Goal: Information Seeking & Learning: Learn about a topic

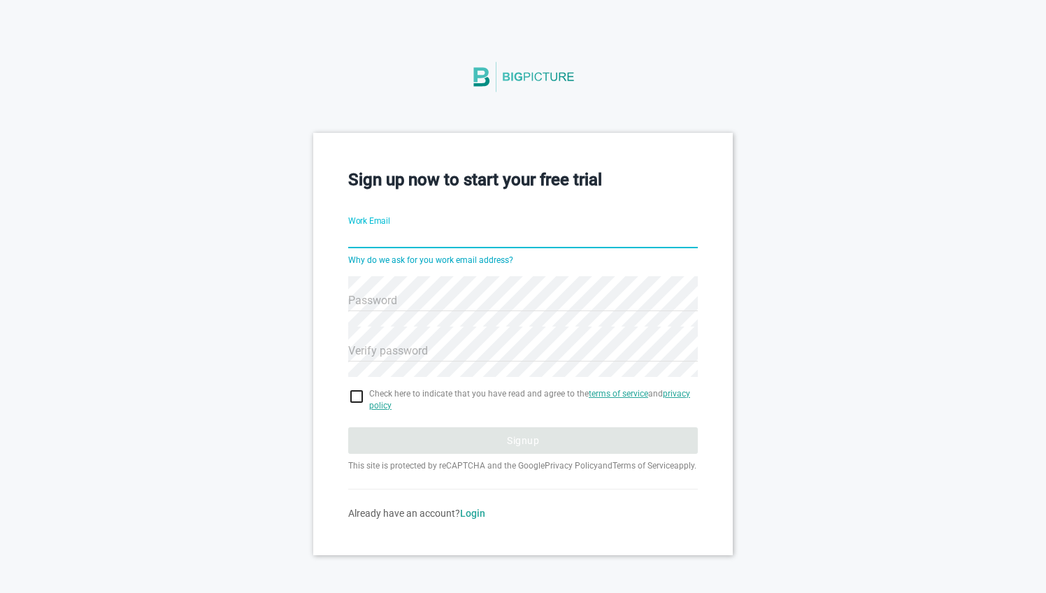
scroll to position [18, 0]
click at [415, 224] on input "Work Email" at bounding box center [523, 238] width 350 height 50
click at [428, 168] on h3 "Sign up now to start your free trial" at bounding box center [523, 180] width 350 height 24
click at [414, 218] on input "Work Email" at bounding box center [523, 238] width 350 height 50
type input "melih.taki@dtsc.be"
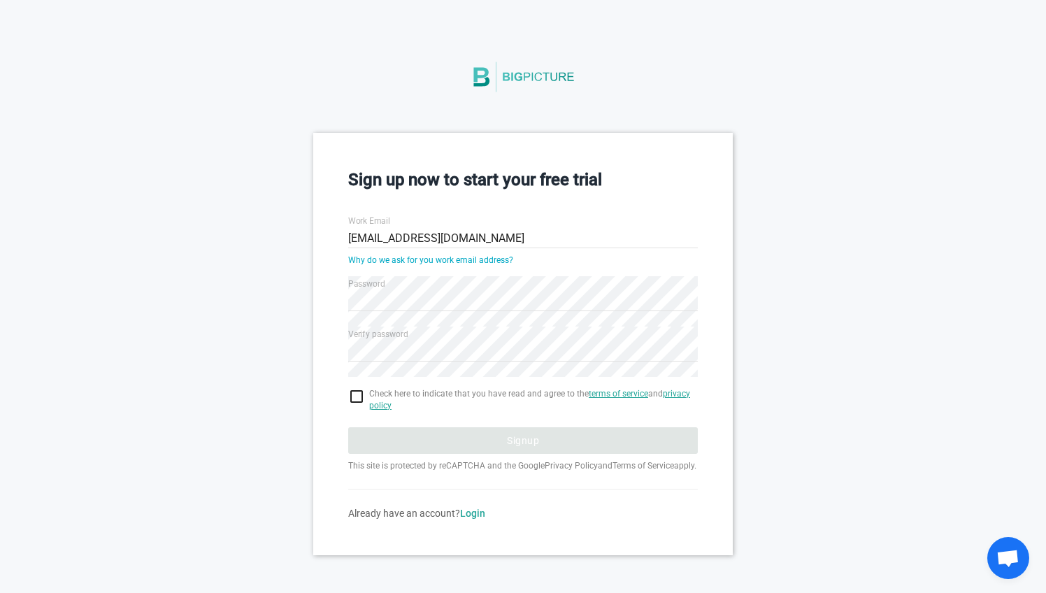
click at [353, 388] on input "checkbox" at bounding box center [523, 396] width 350 height 17
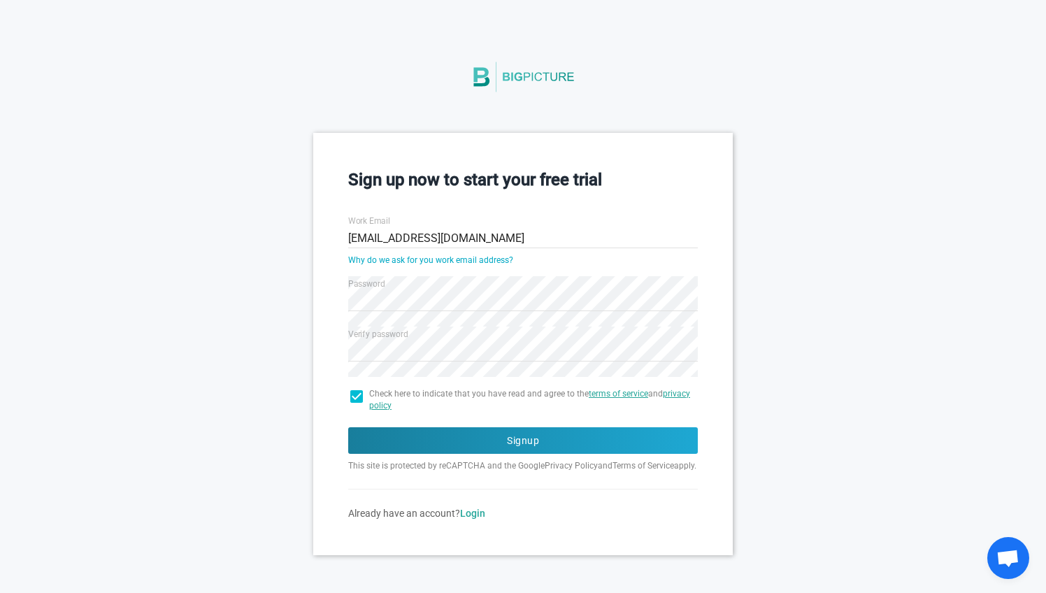
click at [353, 388] on input "checkbox" at bounding box center [523, 396] width 350 height 17
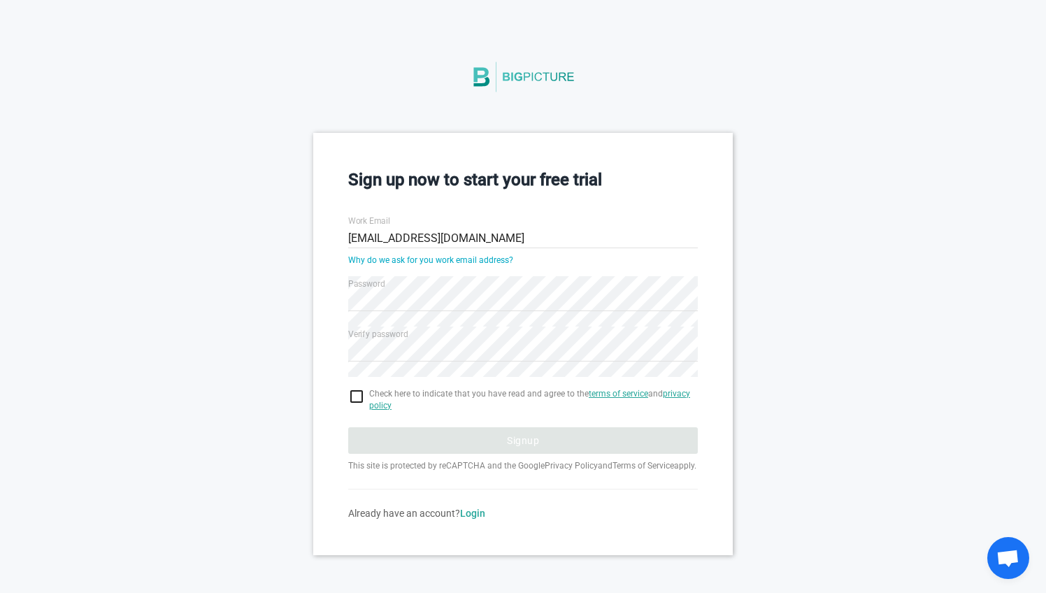
click at [355, 392] on input "checkbox" at bounding box center [523, 396] width 350 height 17
checkbox input "true"
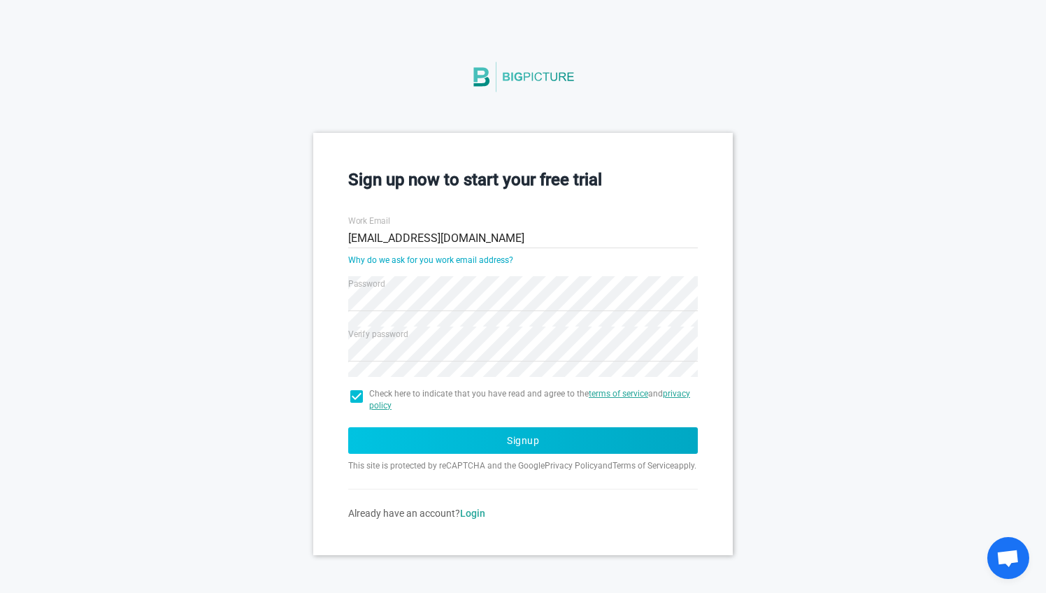
click at [371, 427] on button "Signup" at bounding box center [523, 440] width 350 height 27
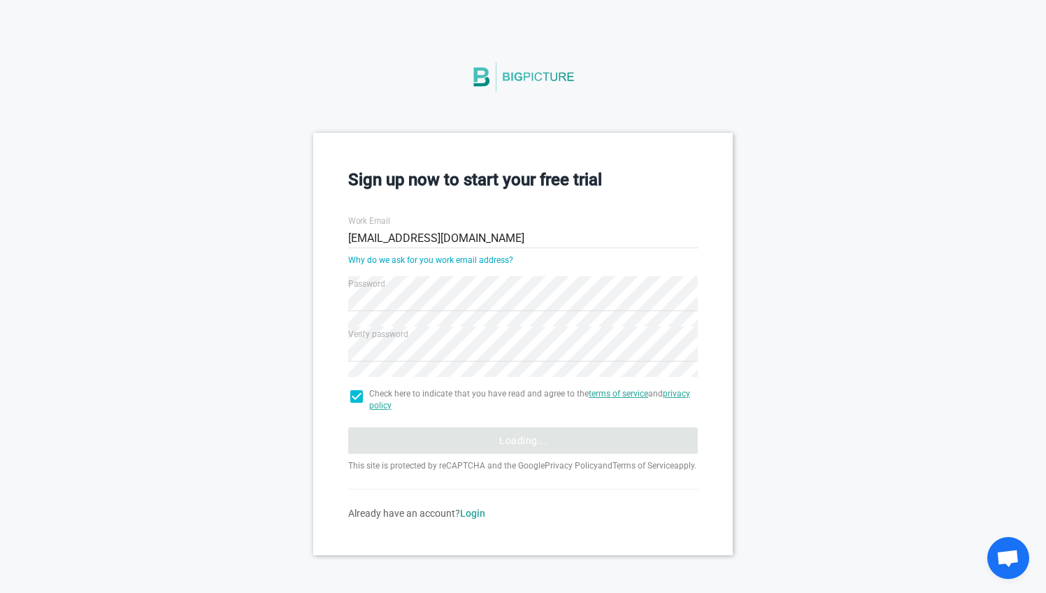
scroll to position [0, 0]
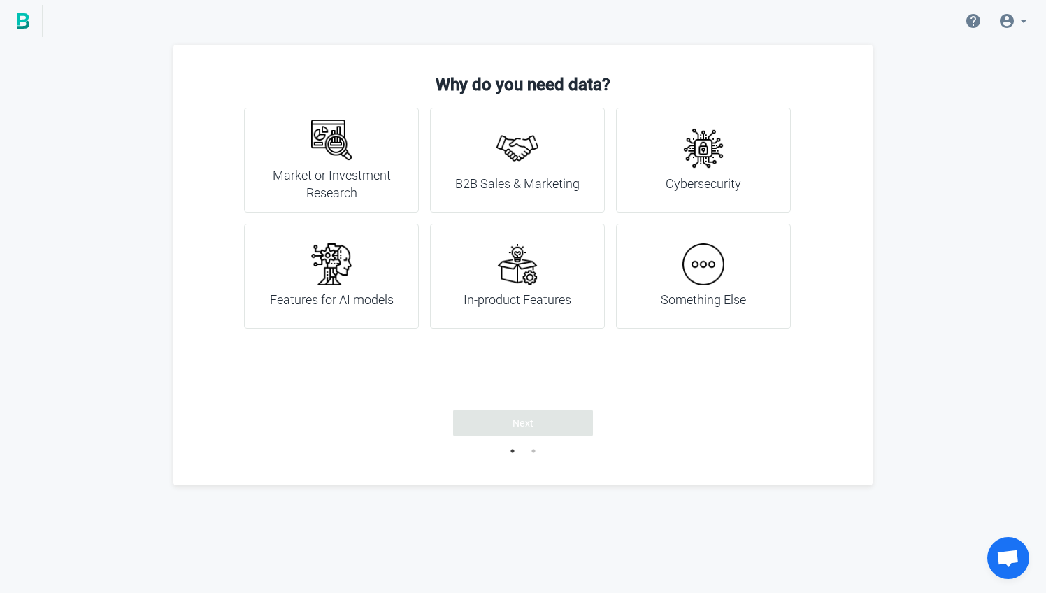
click at [683, 290] on div "Something Else" at bounding box center [703, 276] width 85 height 66
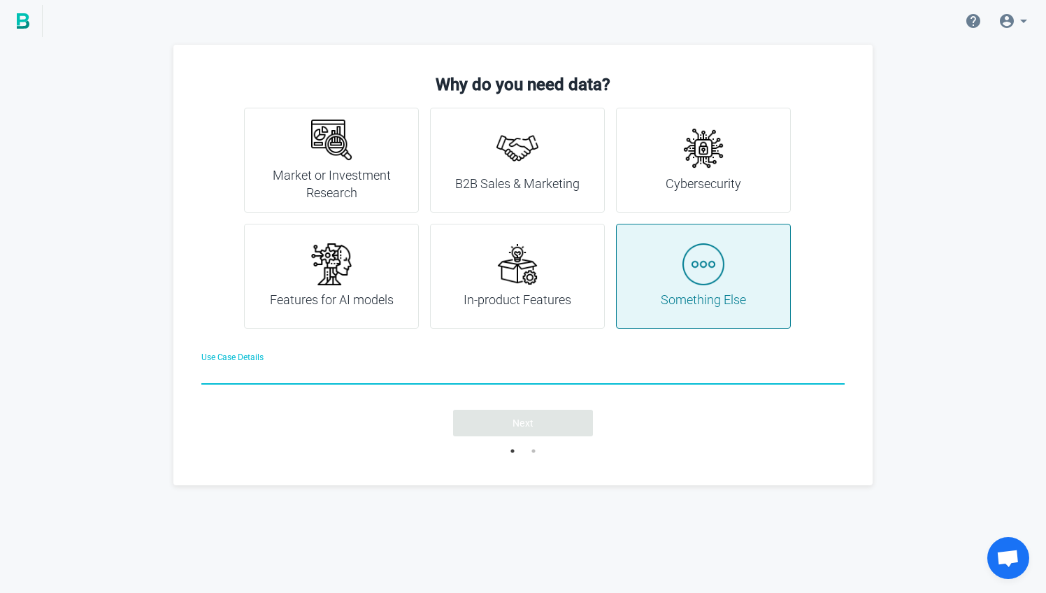
click at [597, 287] on div "In-product Features" at bounding box center [517, 276] width 175 height 105
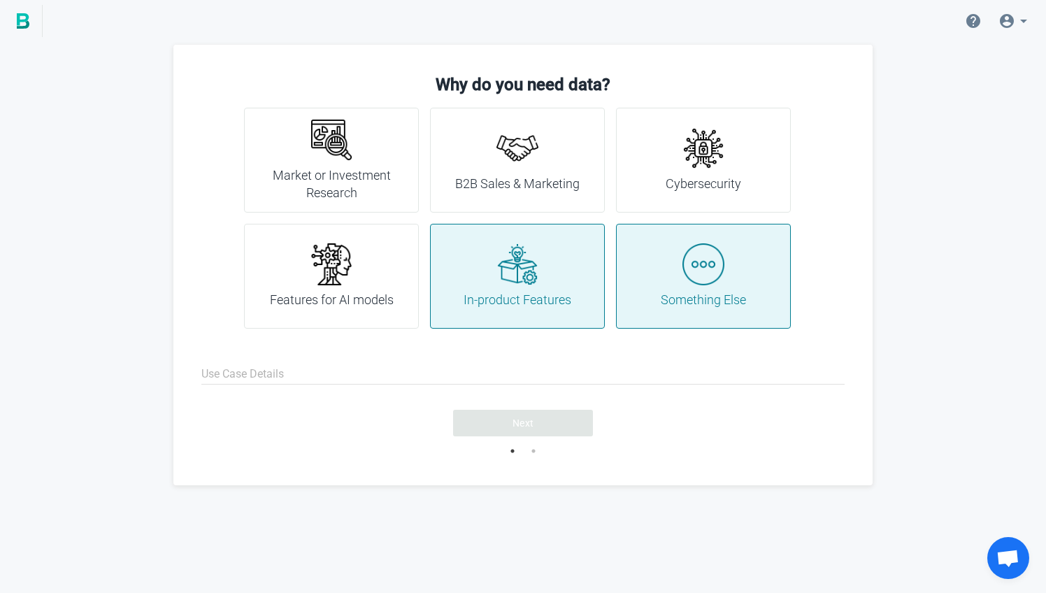
click at [667, 287] on div "Something Else" at bounding box center [703, 276] width 85 height 66
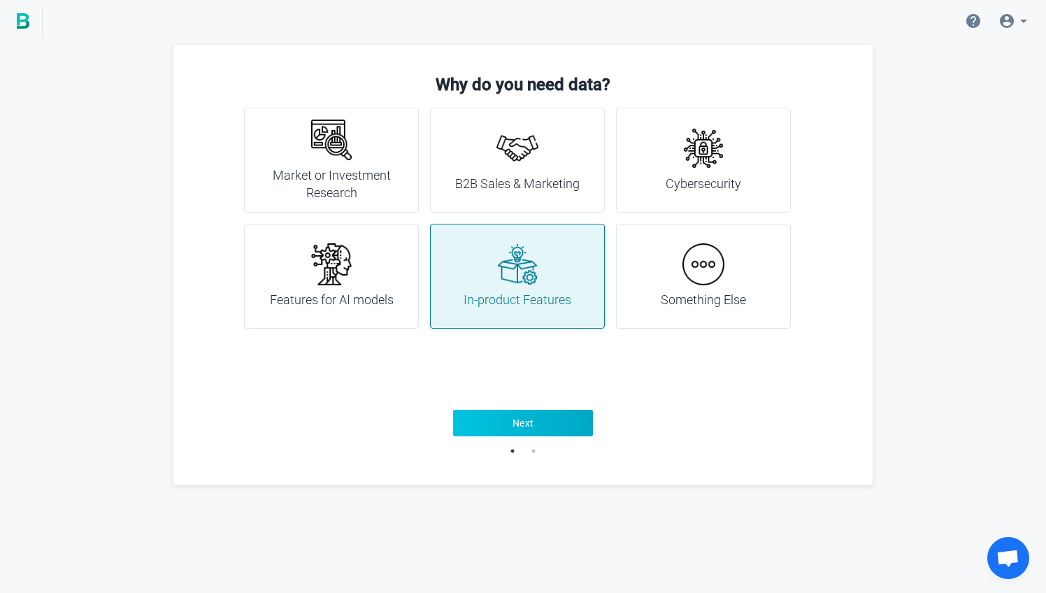
click at [573, 432] on button "Next" at bounding box center [523, 423] width 140 height 27
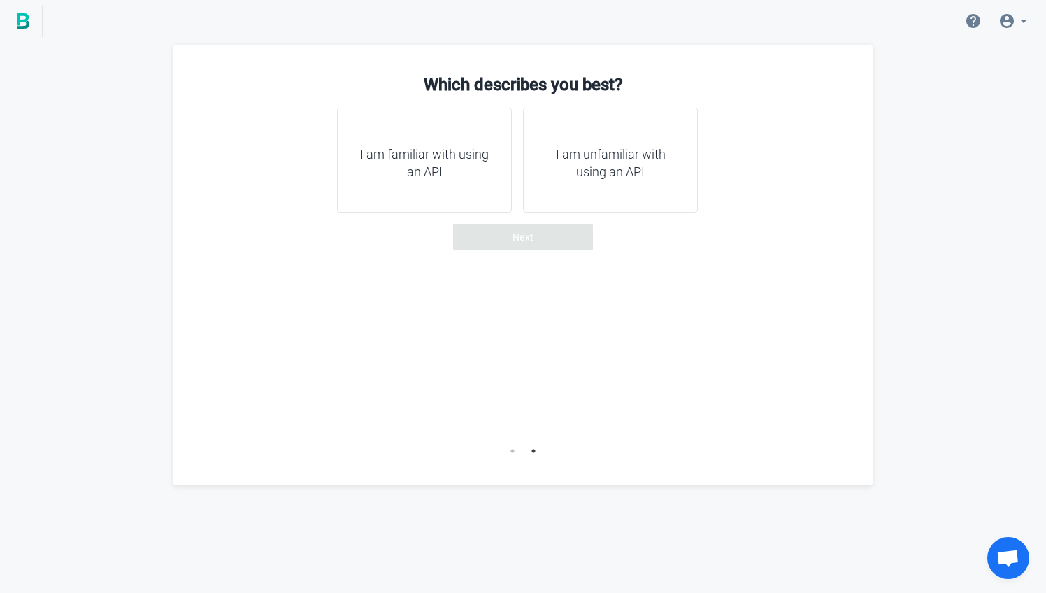
click at [462, 151] on h4 "I am familiar with using an API" at bounding box center [425, 163] width 140 height 36
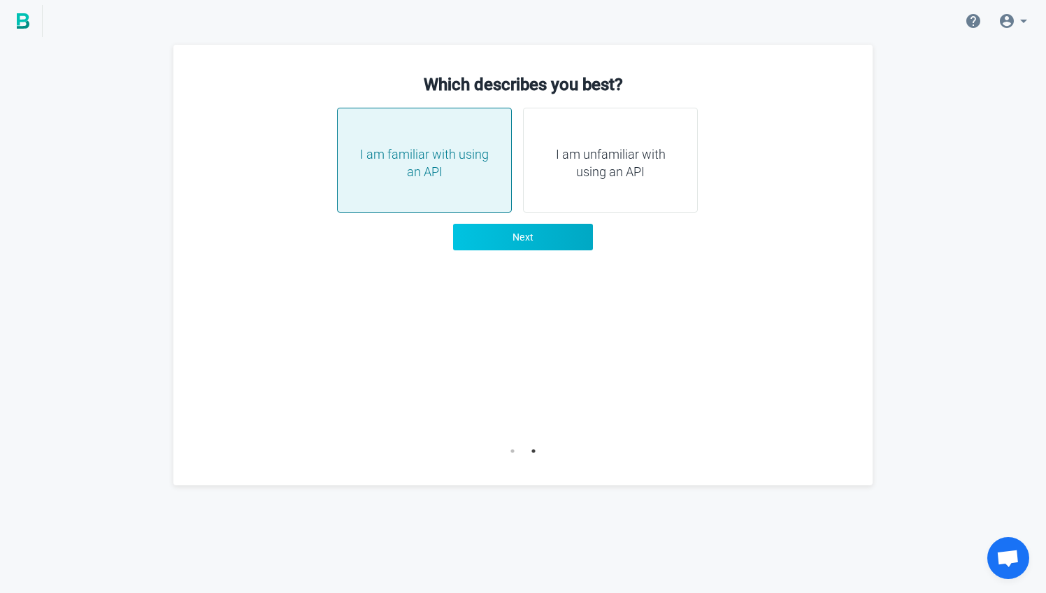
click at [524, 243] on span "Next" at bounding box center [524, 237] width 22 height 14
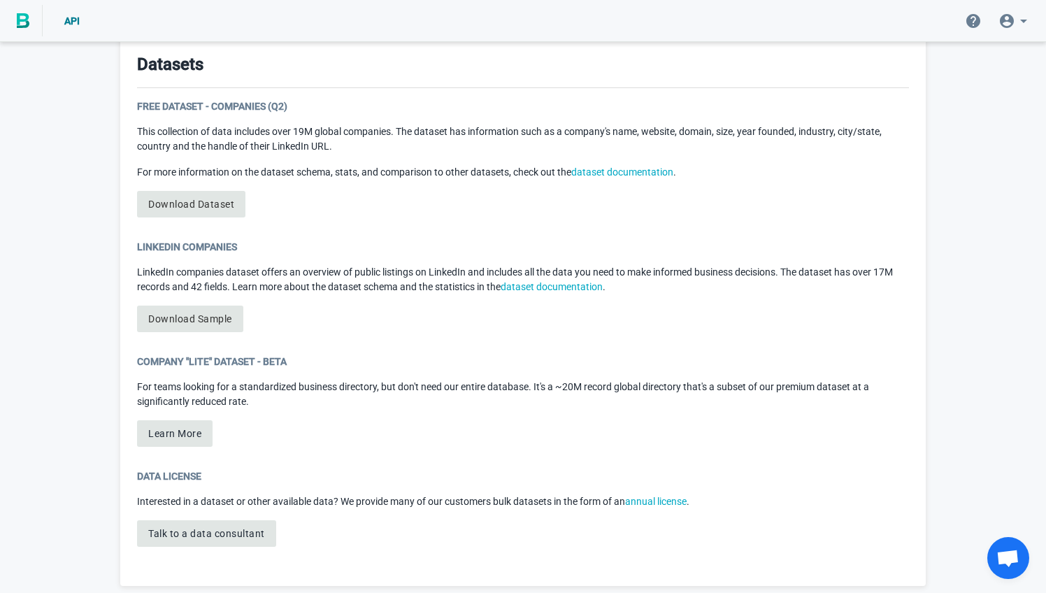
scroll to position [728, 0]
click at [197, 198] on link "Download Dataset" at bounding box center [191, 205] width 108 height 27
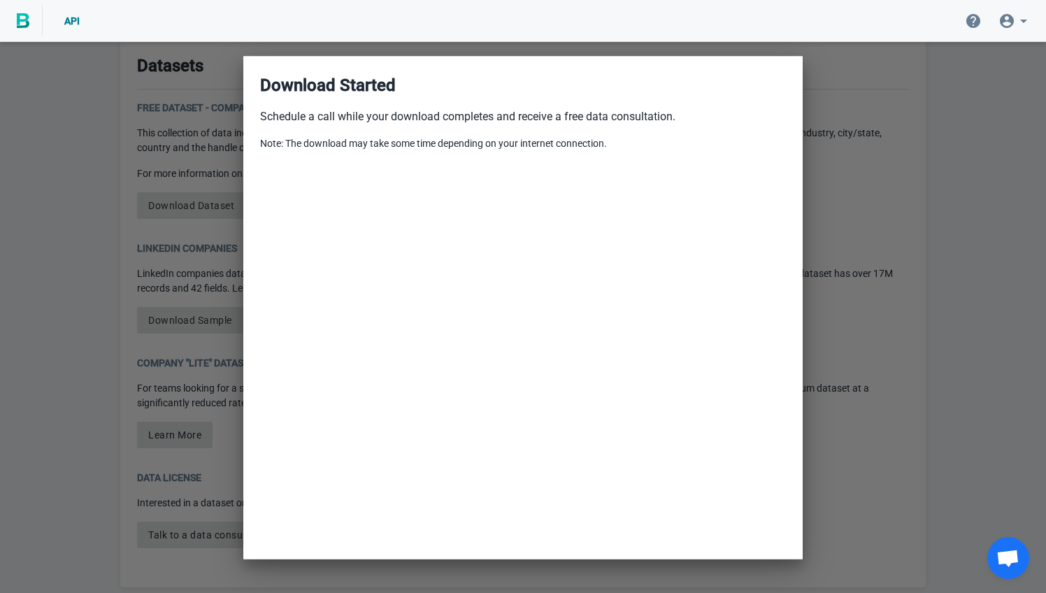
scroll to position [0, 0]
click at [845, 272] on div at bounding box center [523, 296] width 1046 height 593
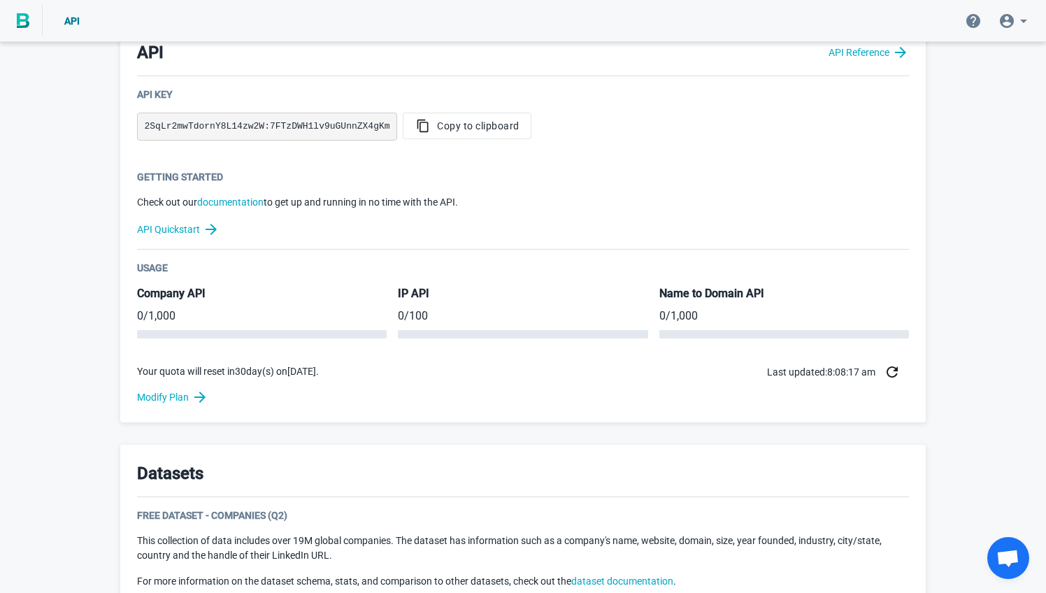
scroll to position [315, 0]
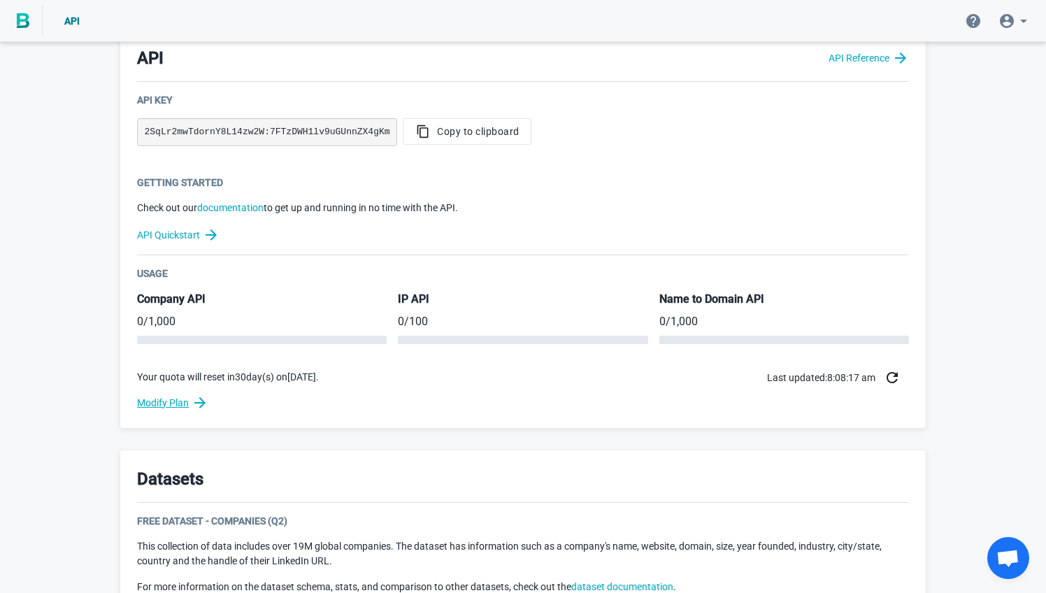
click at [186, 402] on link "Modify Plan" at bounding box center [523, 403] width 772 height 17
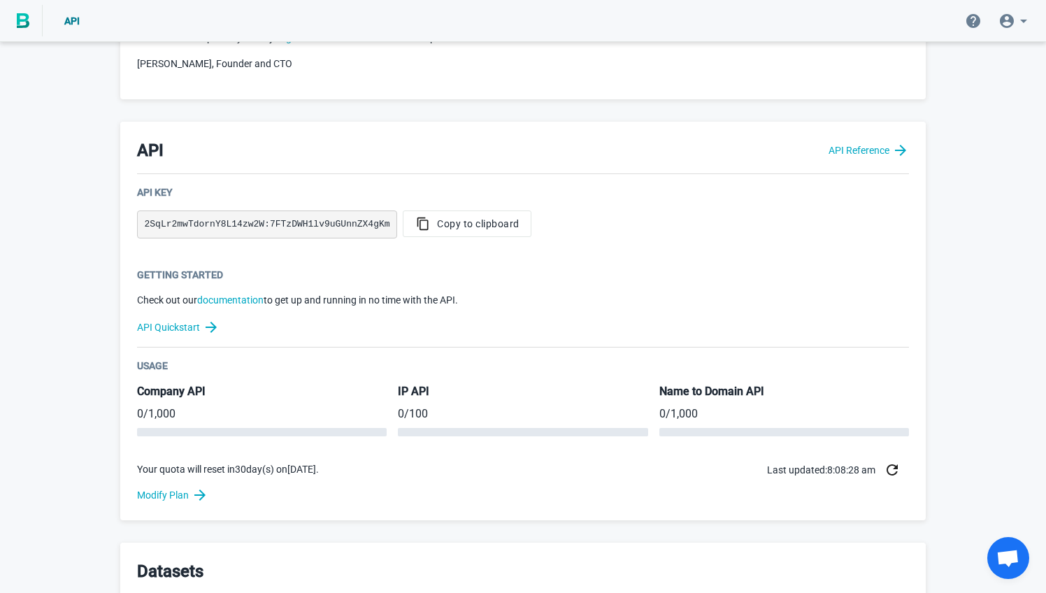
scroll to position [231, 0]
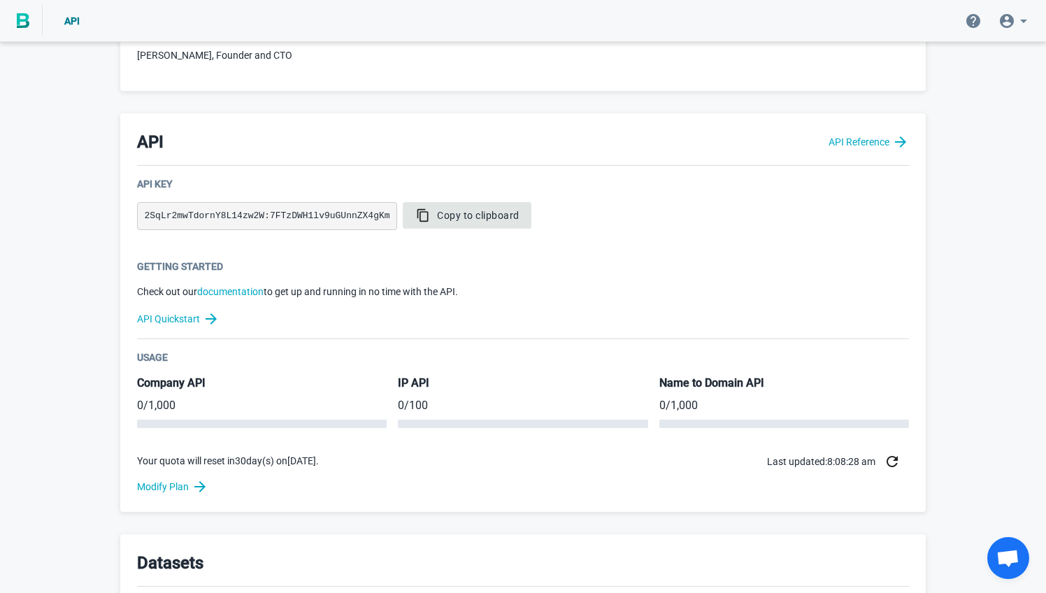
click at [436, 208] on span "Copy to clipboard" at bounding box center [467, 215] width 105 height 14
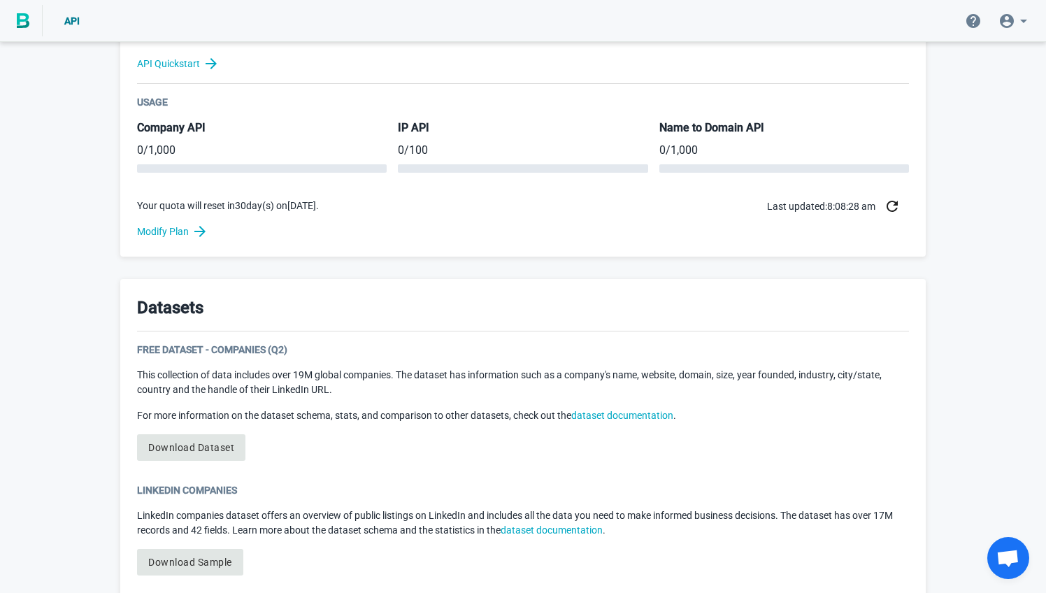
scroll to position [397, 0]
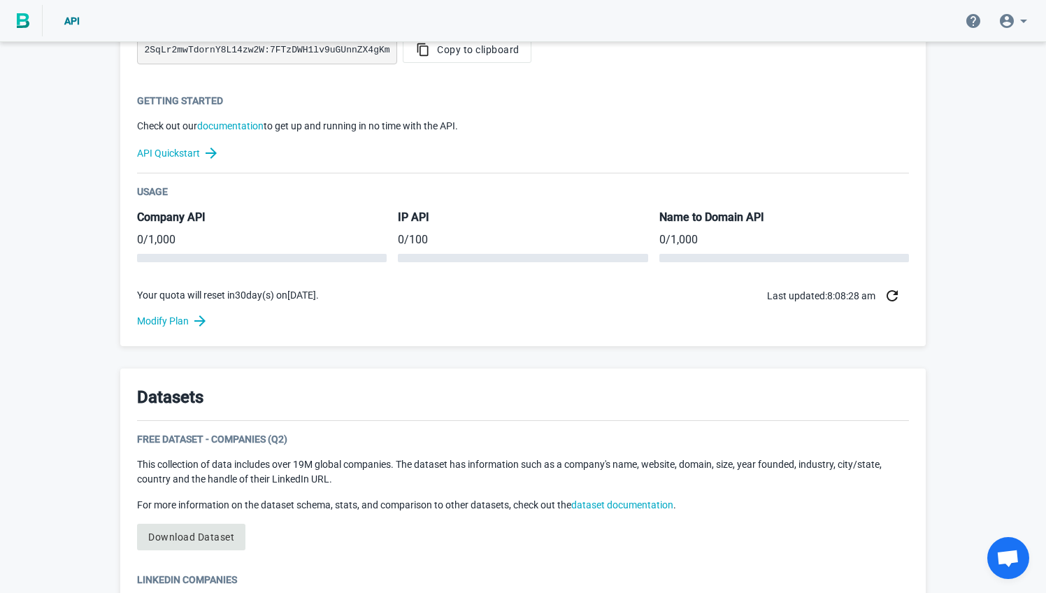
click at [194, 166] on div "Getting Started Check out our documentation to get up and running in no time wi…" at bounding box center [523, 134] width 772 height 80
click at [194, 152] on link "API Quickstart" at bounding box center [523, 153] width 772 height 17
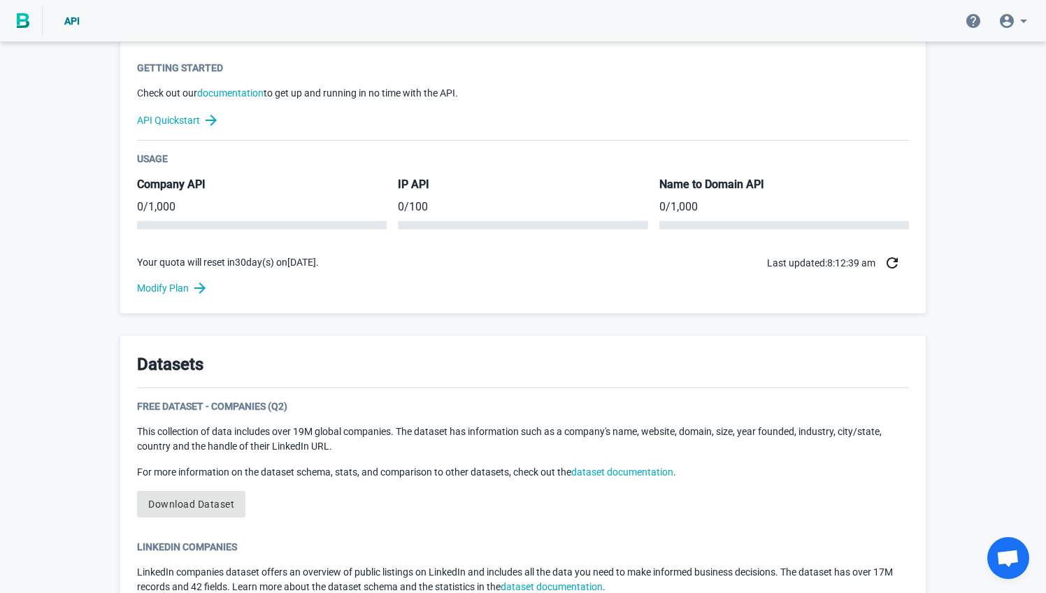
scroll to position [423, 0]
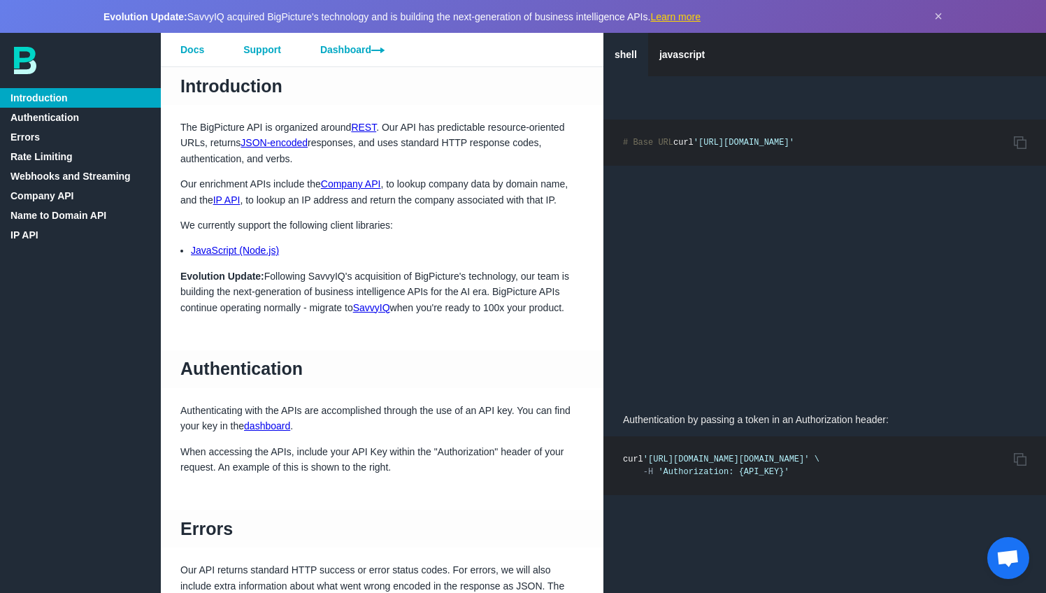
click at [50, 190] on link "Company API" at bounding box center [80, 196] width 161 height 20
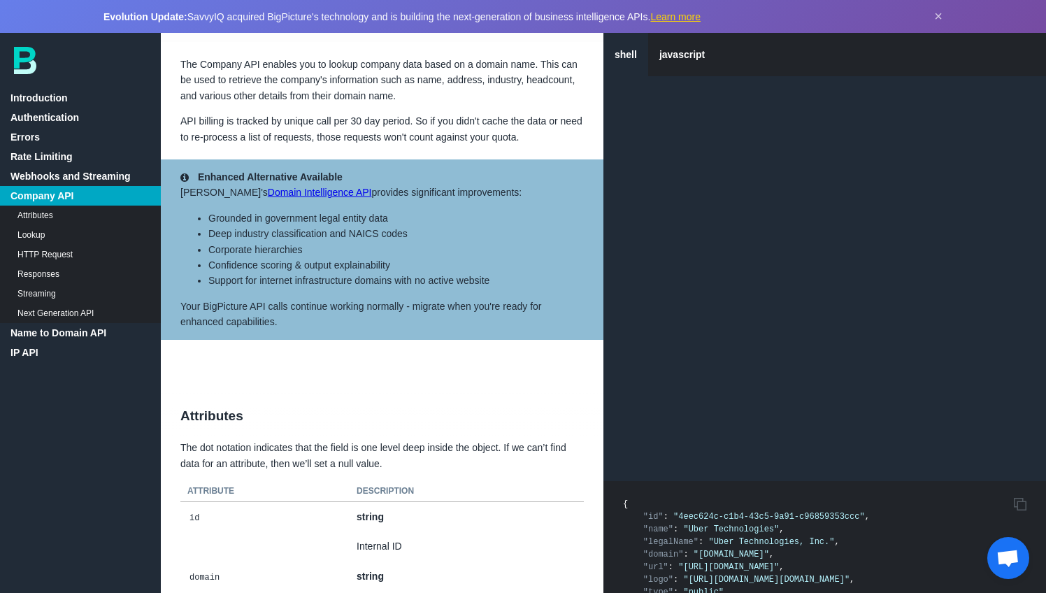
click at [57, 255] on link "HTTP Request" at bounding box center [80, 255] width 161 height 20
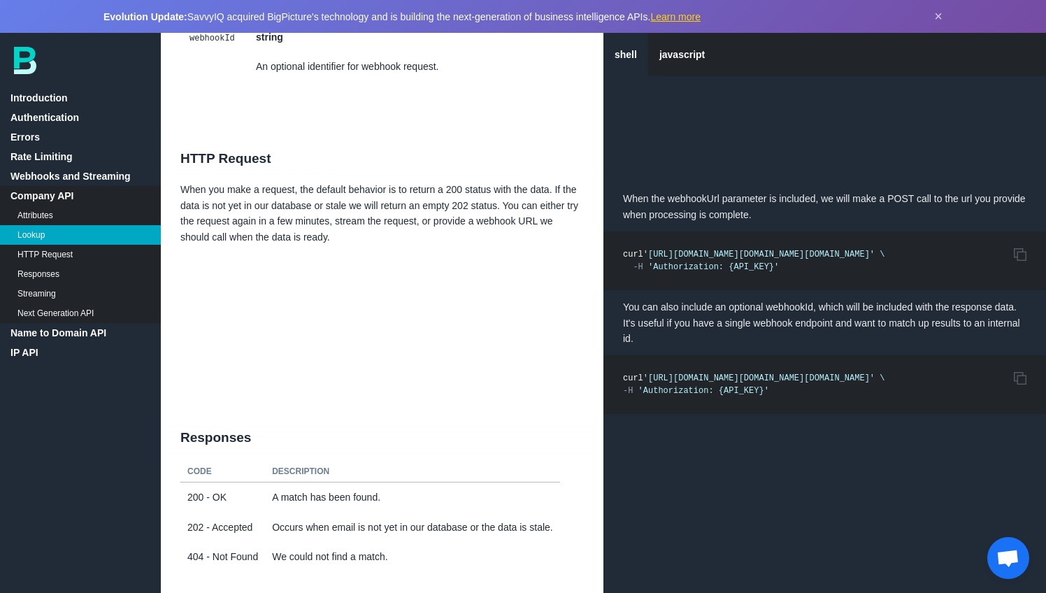
scroll to position [6496, 0]
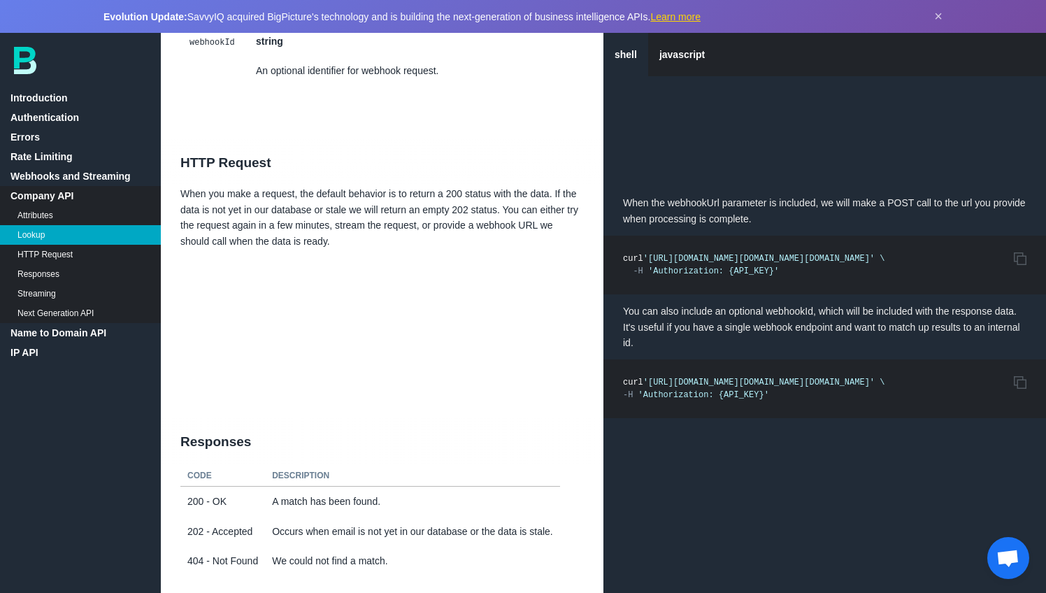
click at [59, 219] on link "Attributes" at bounding box center [80, 216] width 161 height 20
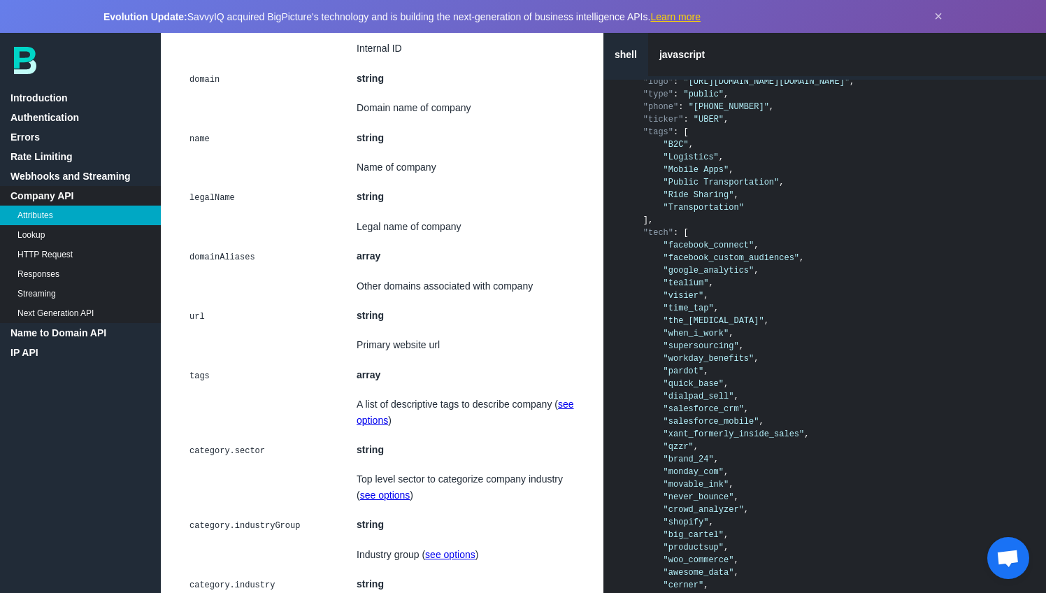
scroll to position [3088, 0]
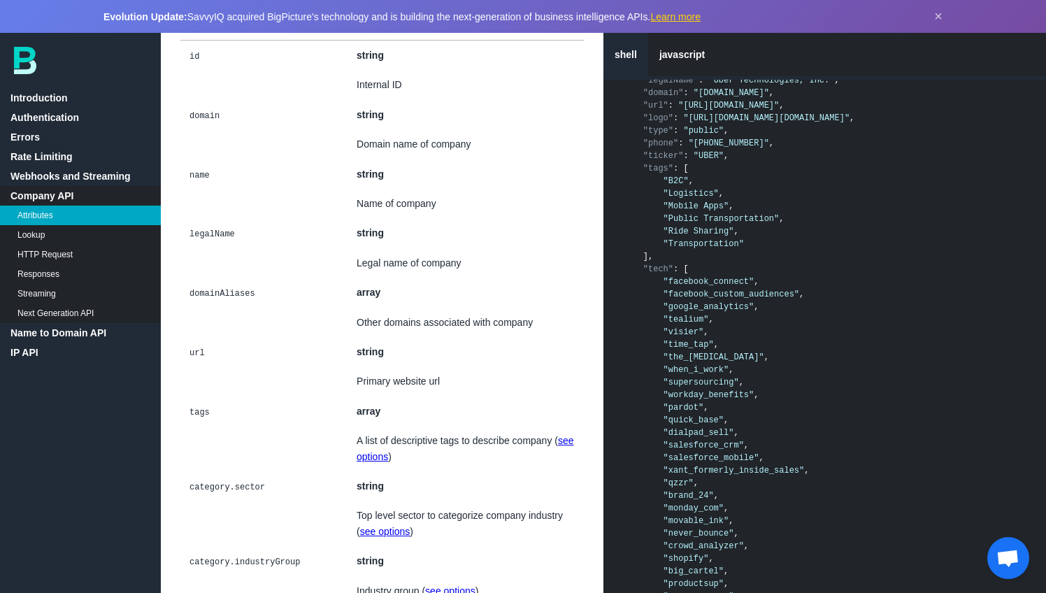
click at [65, 229] on link "Lookup" at bounding box center [80, 235] width 161 height 20
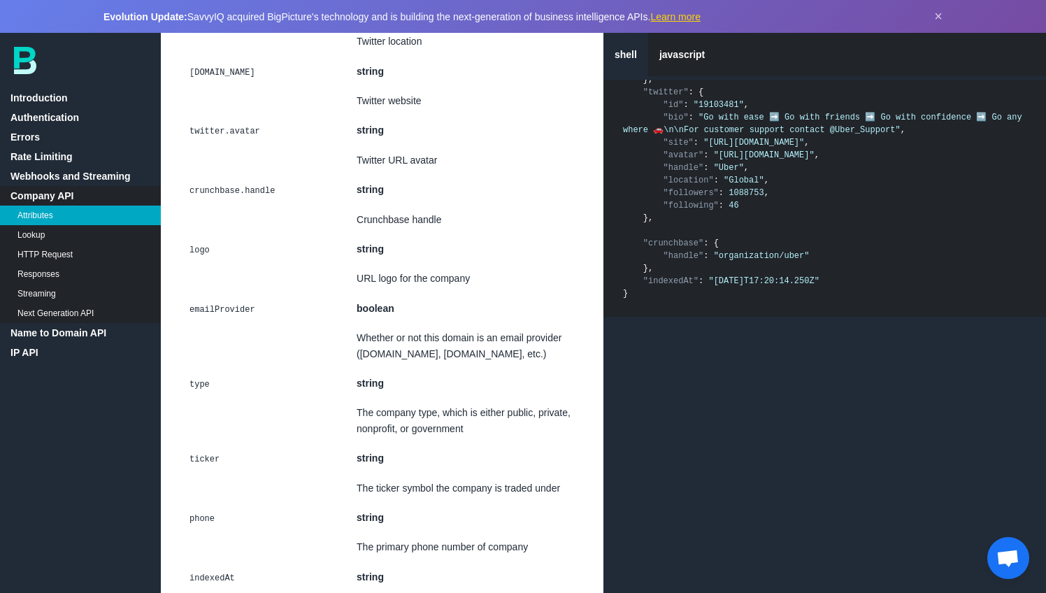
scroll to position [5594, 0]
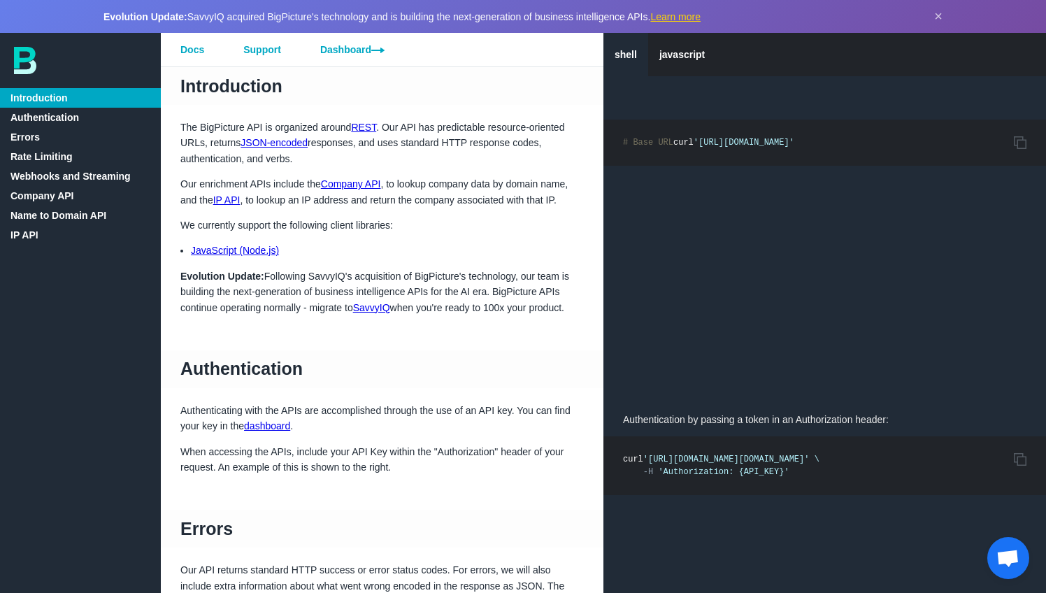
drag, startPoint x: 651, startPoint y: 458, endPoint x: 1000, endPoint y: 460, distance: 349.0
click at [810, 460] on span "'[URL][DOMAIN_NAME][DOMAIN_NAME]'" at bounding box center [727, 460] width 166 height 10
copy span "[URL][DOMAIN_NAME][DOMAIN_NAME]'"
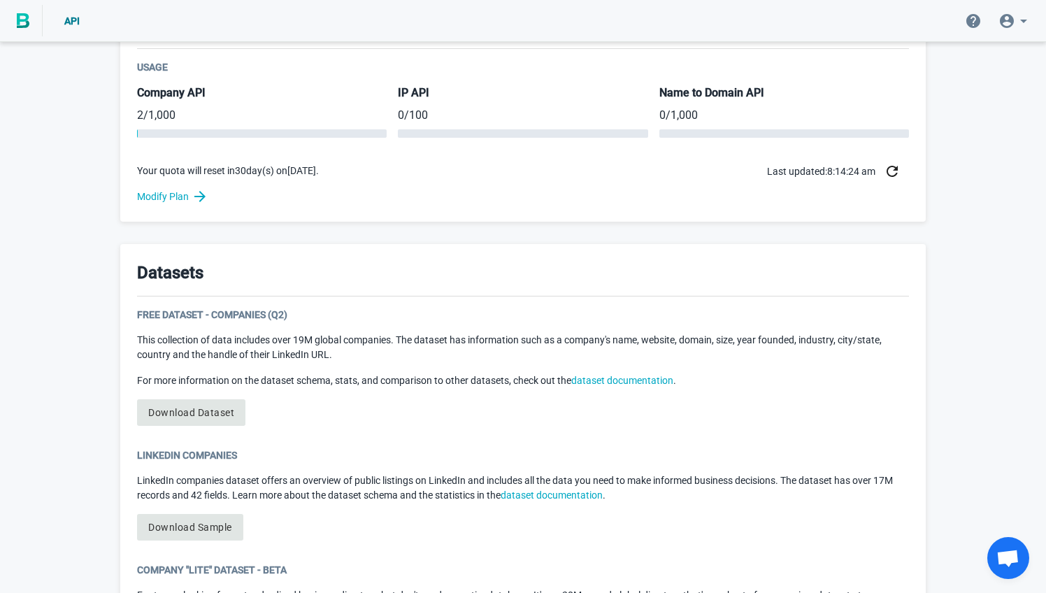
scroll to position [499, 0]
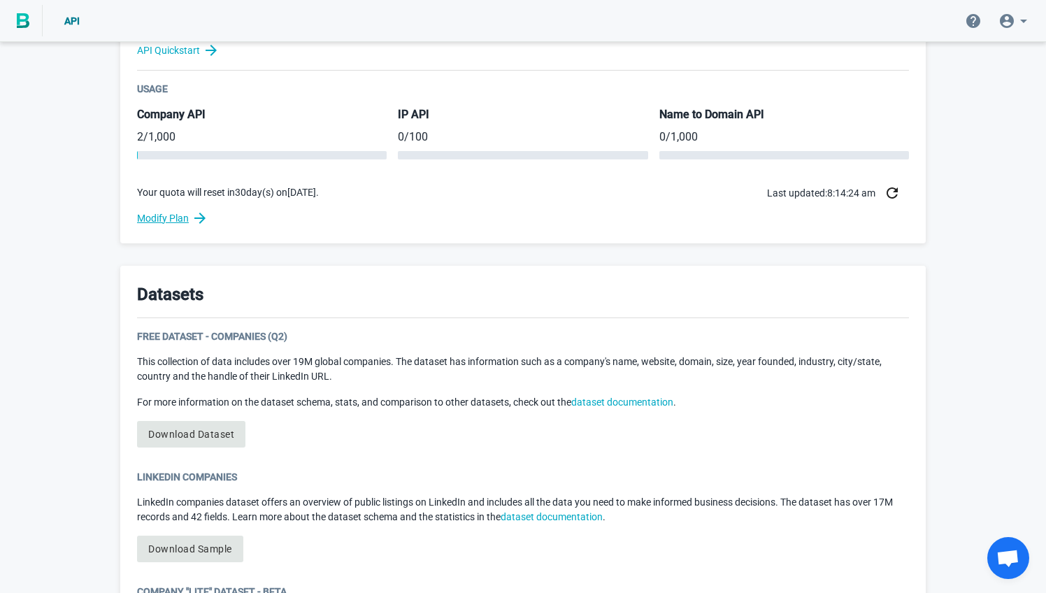
click at [171, 215] on link "Modify Plan" at bounding box center [523, 218] width 772 height 17
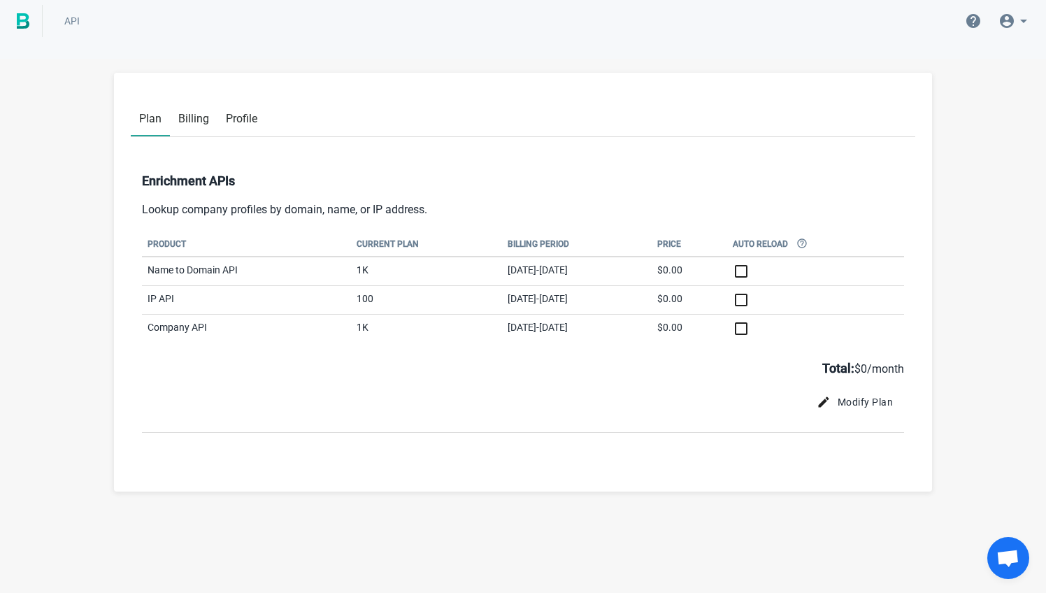
click at [784, 306] on input "checkbox" at bounding box center [816, 300] width 166 height 17
click at [779, 299] on input "checkbox" at bounding box center [816, 300] width 166 height 17
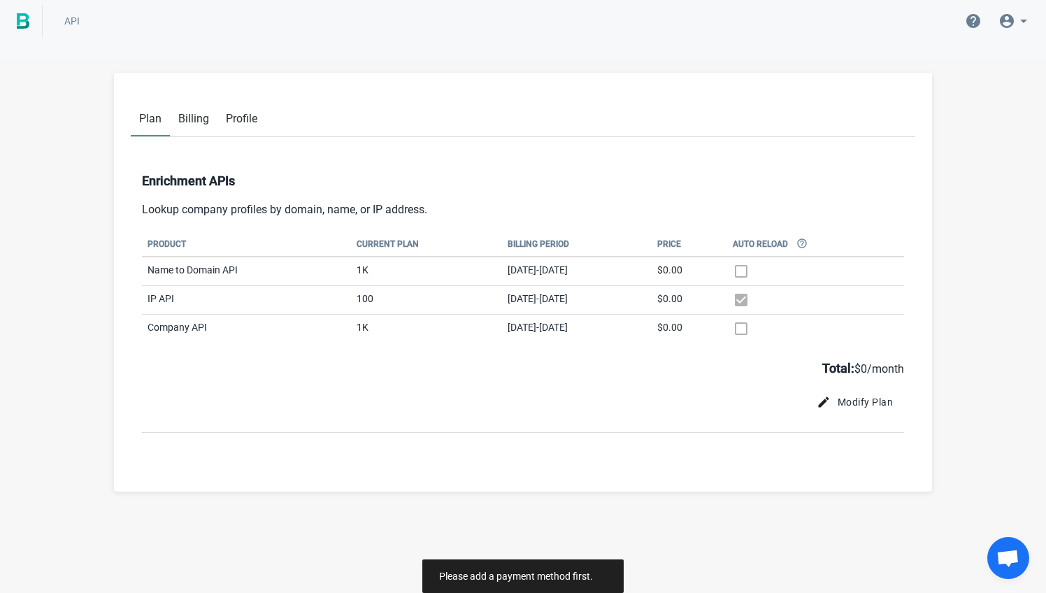
checkbox input "false"
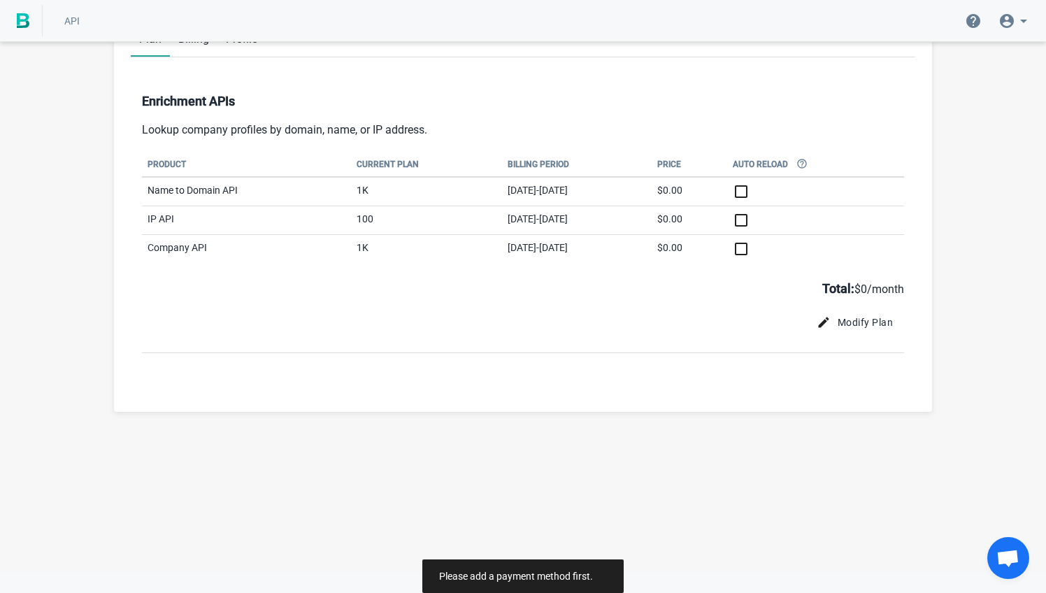
scroll to position [74, 0]
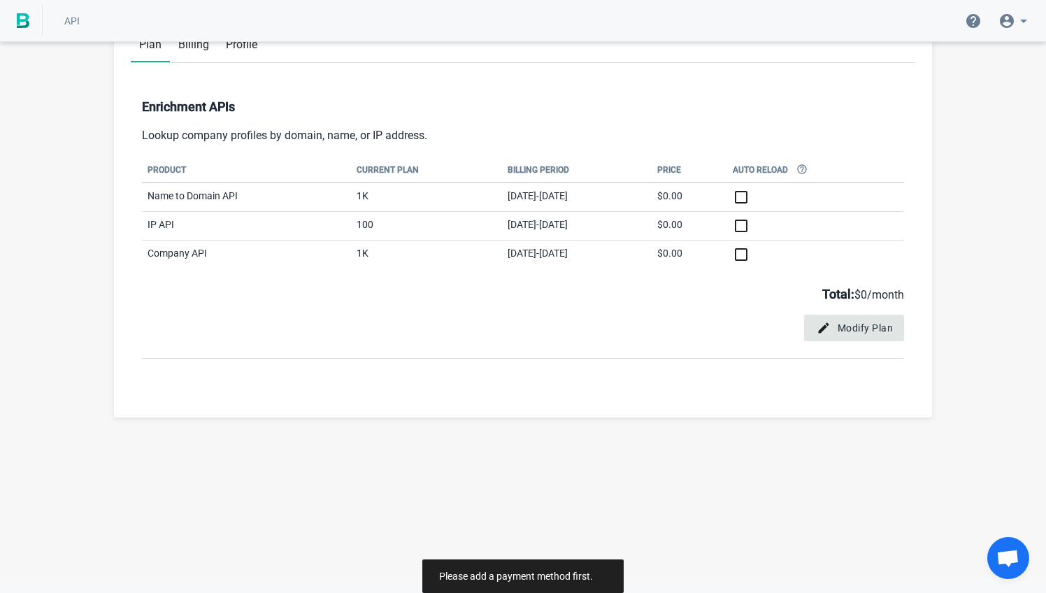
click at [879, 321] on span "Modify Plan" at bounding box center [855, 328] width 78 height 14
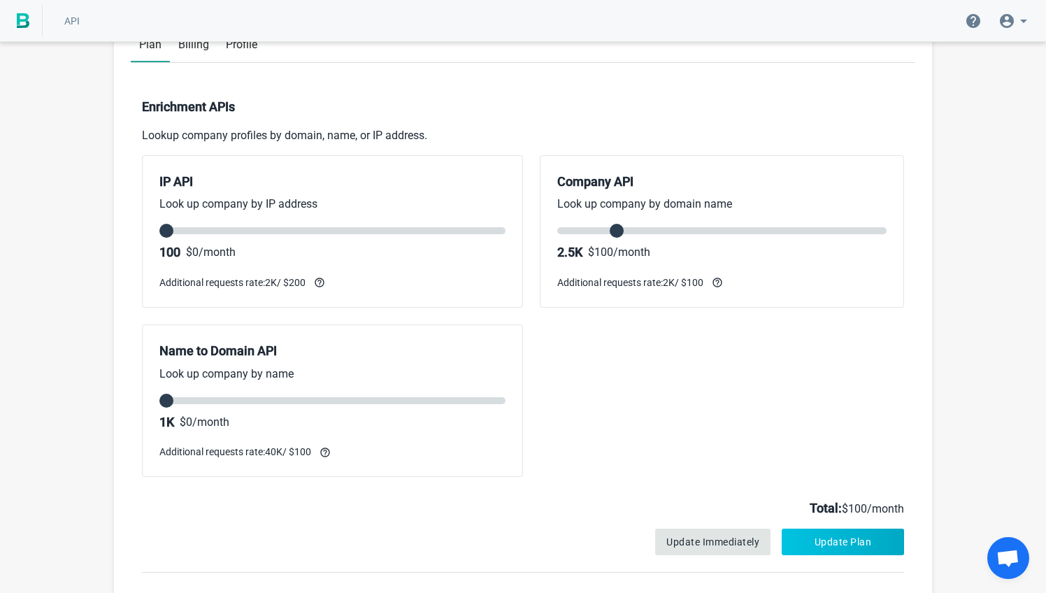
type input "0"
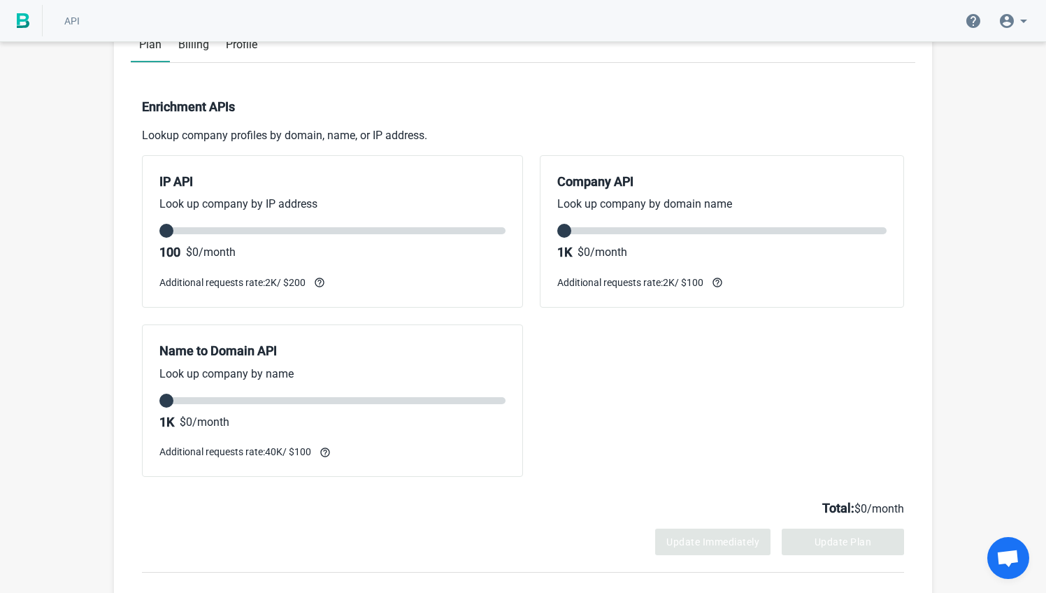
drag, startPoint x: 564, startPoint y: 229, endPoint x: 574, endPoint y: 229, distance: 9.8
click at [574, 229] on input "range" at bounding box center [721, 230] width 329 height 7
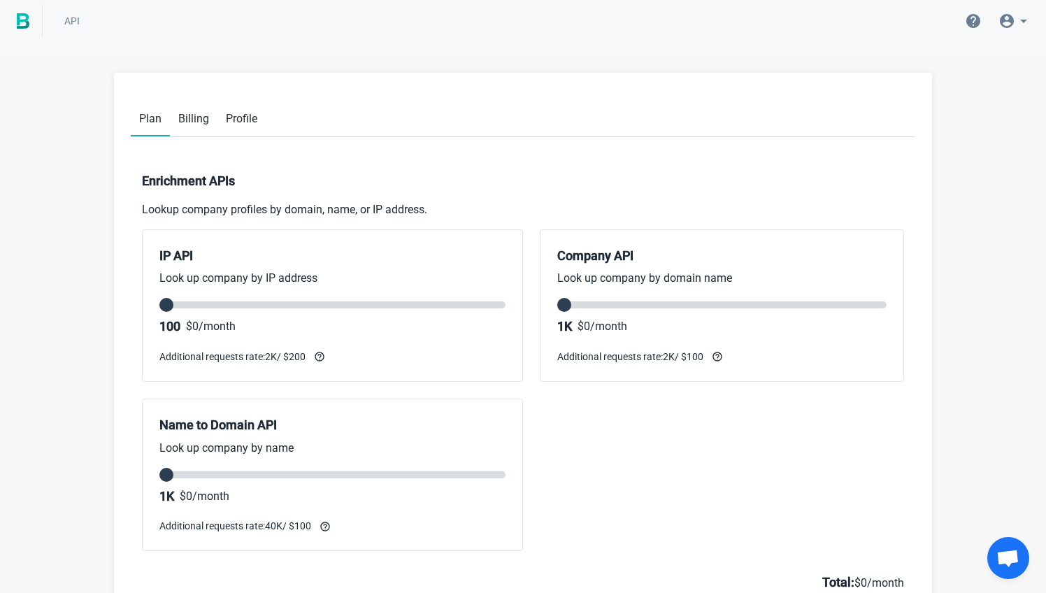
scroll to position [0, 0]
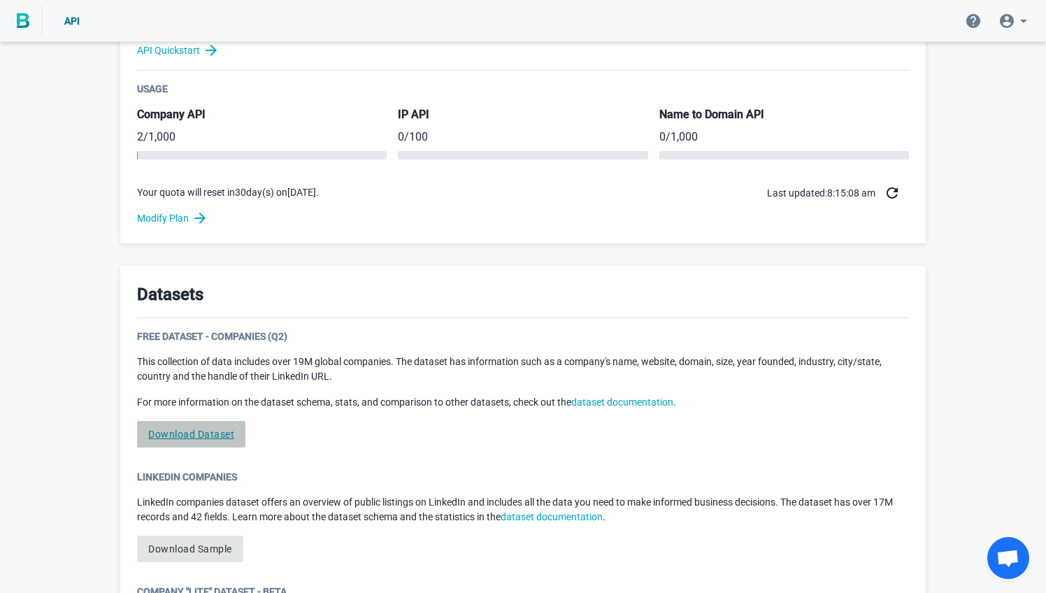
click at [163, 430] on link "Download Dataset" at bounding box center [191, 434] width 108 height 27
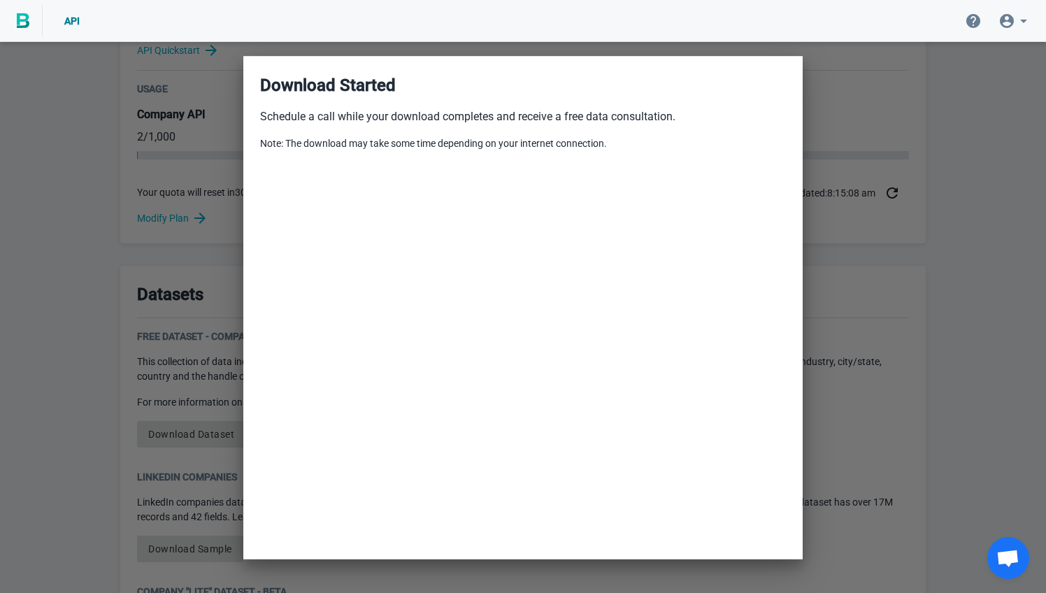
scroll to position [0, 0]
click at [163, 215] on div at bounding box center [523, 296] width 1046 height 593
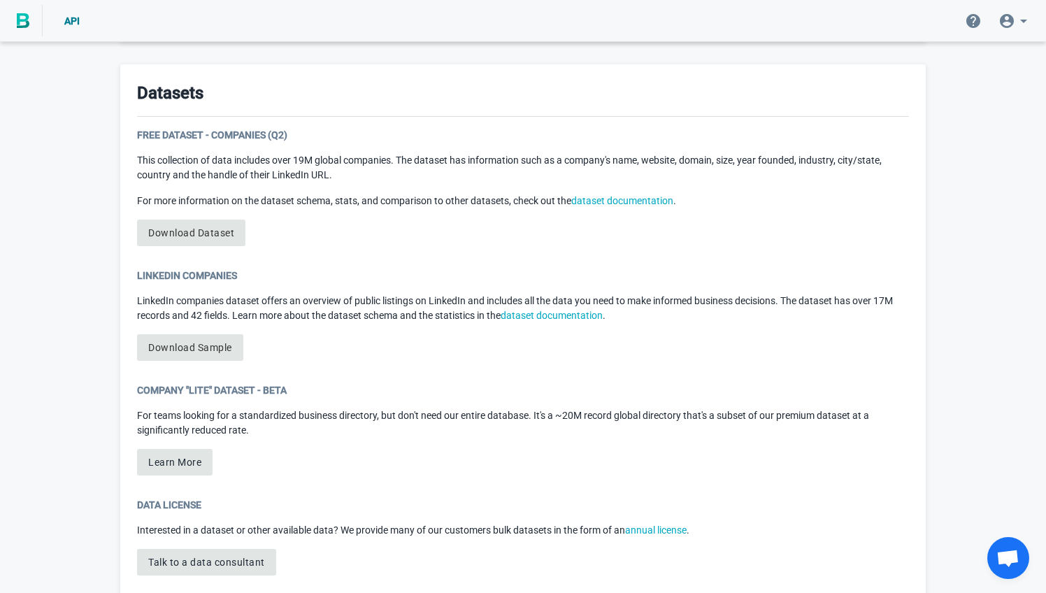
scroll to position [704, 0]
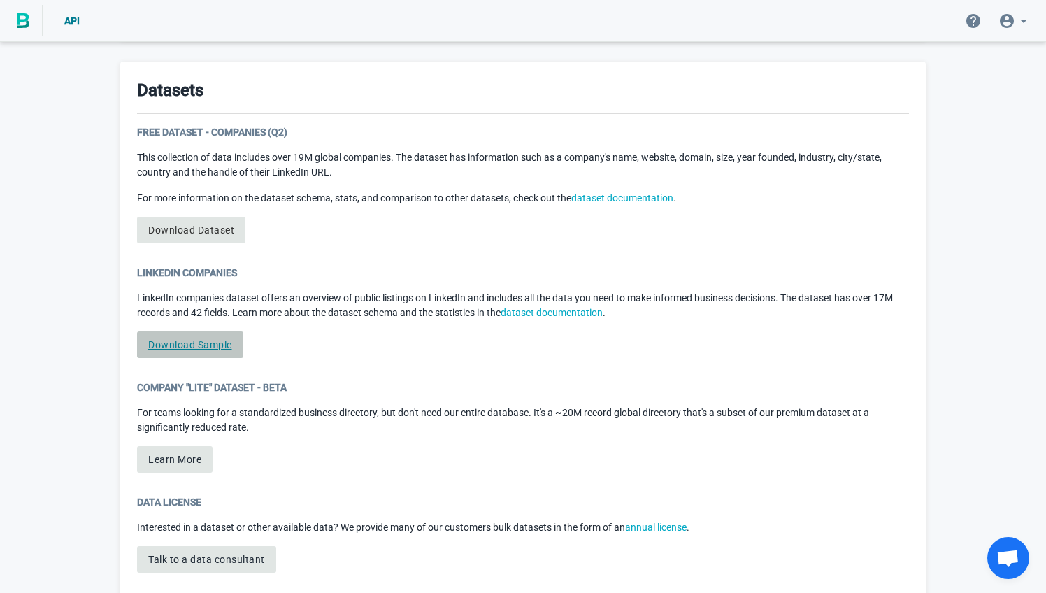
click at [158, 336] on link "Download Sample" at bounding box center [190, 345] width 106 height 27
